Goal: Find specific page/section: Find specific page/section

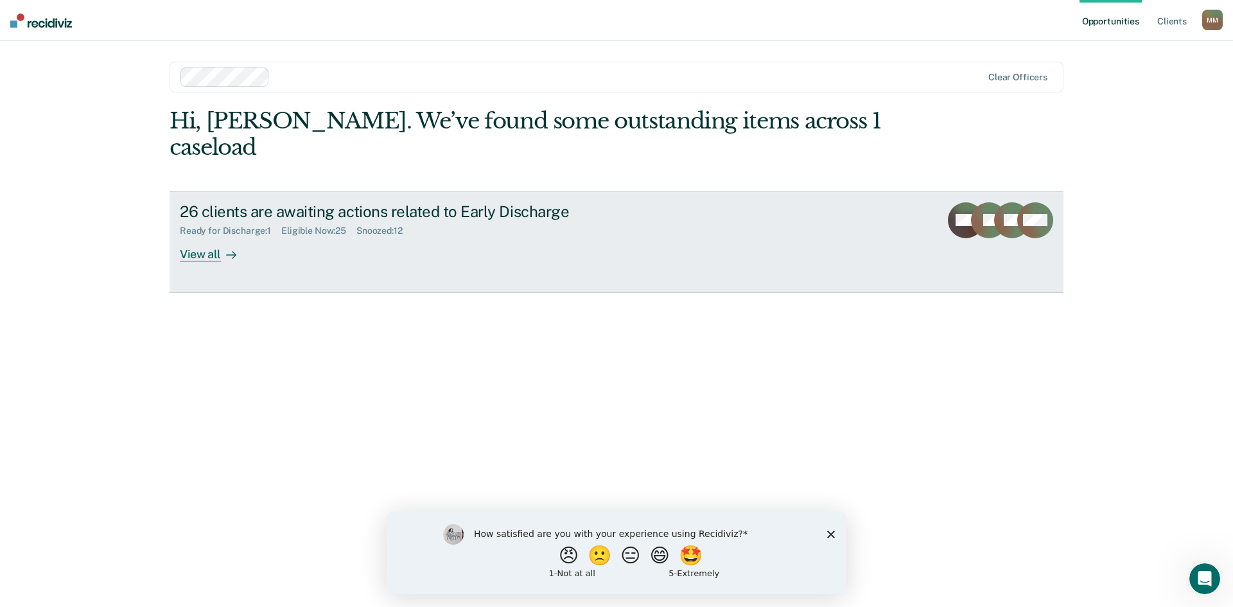
click at [220, 236] on div "View all" at bounding box center [216, 248] width 72 height 25
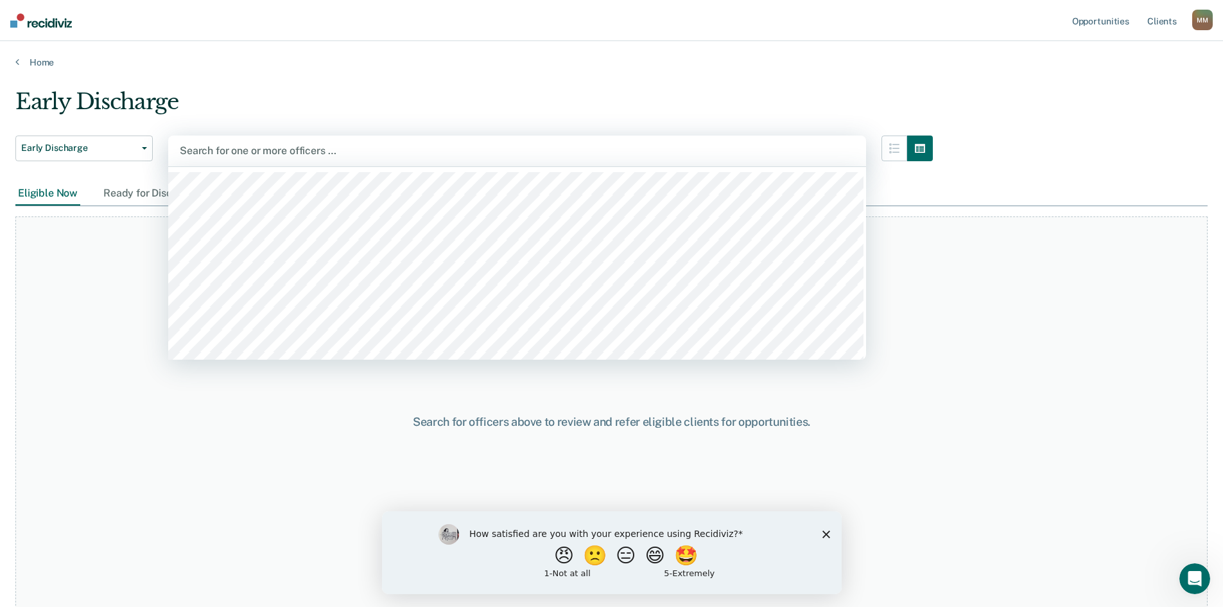
click at [221, 148] on div at bounding box center [517, 150] width 675 height 15
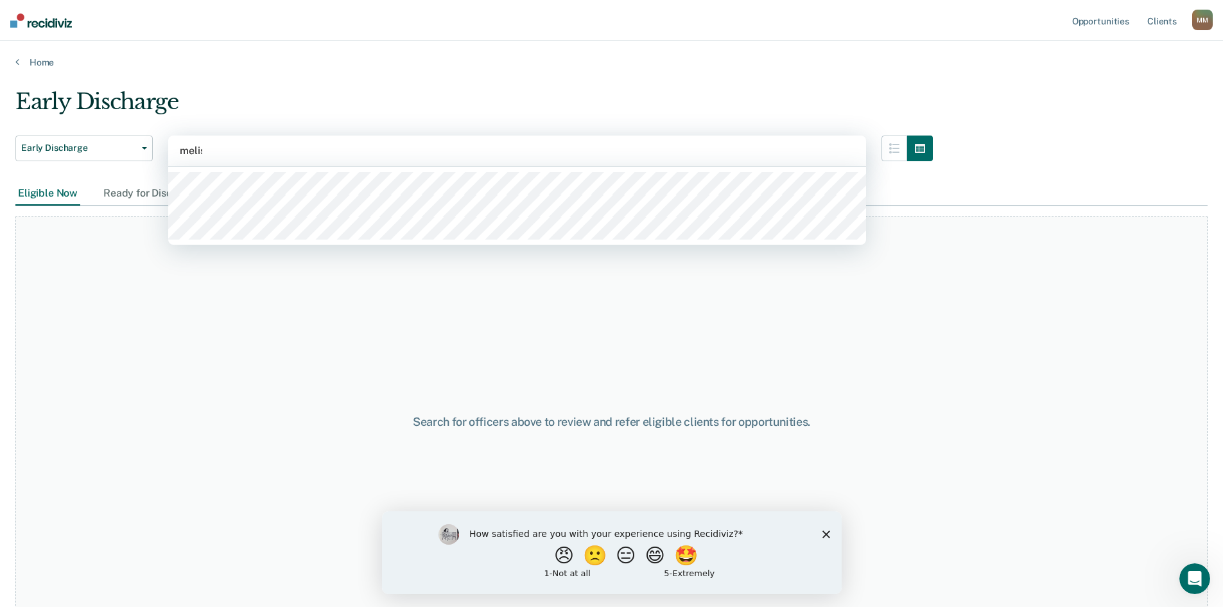
type input "[PERSON_NAME]"
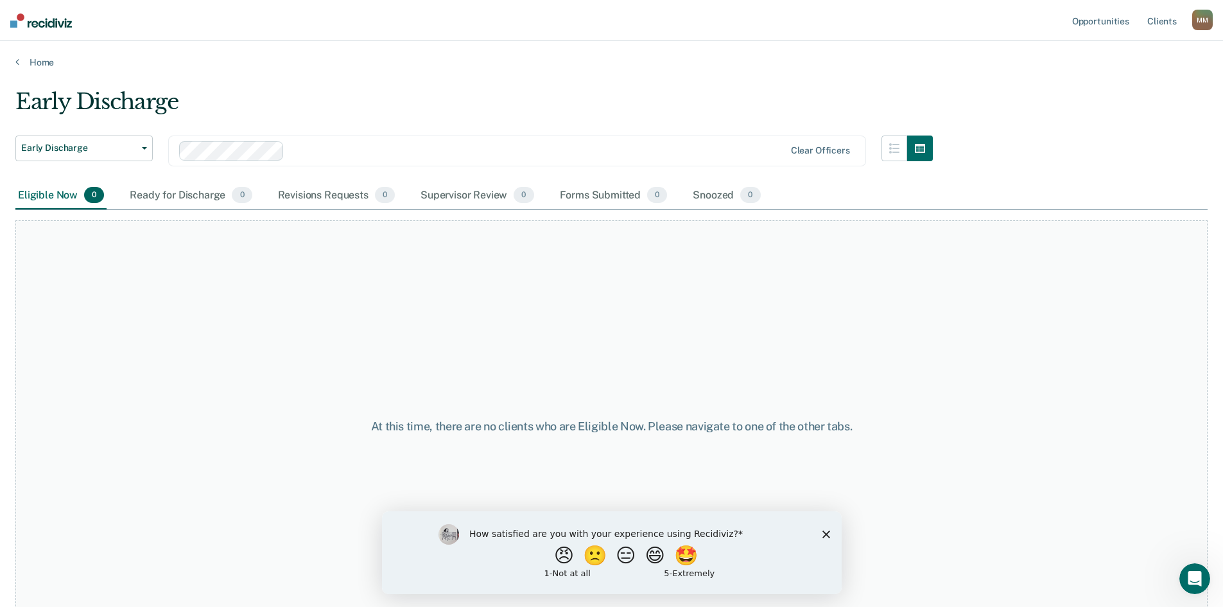
click at [826, 532] on icon "Close survey" at bounding box center [826, 534] width 8 height 8
